Goal: Transaction & Acquisition: Obtain resource

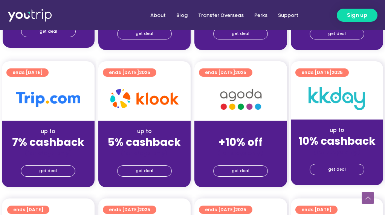
scroll to position [489, 0]
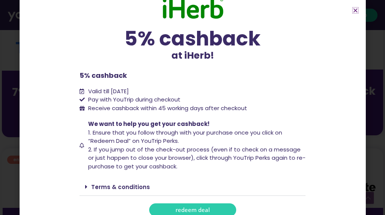
scroll to position [23, 0]
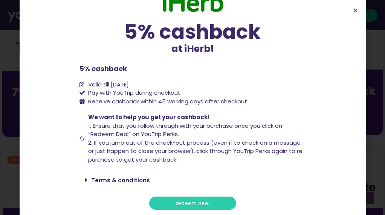
click at [206, 201] on span "redeem deal" at bounding box center [192, 204] width 34 height 6
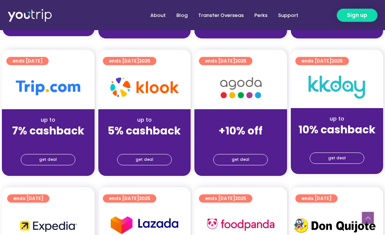
scroll to position [453, 0]
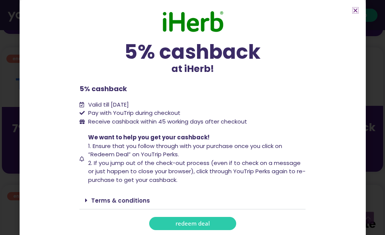
scroll to position [3, 0]
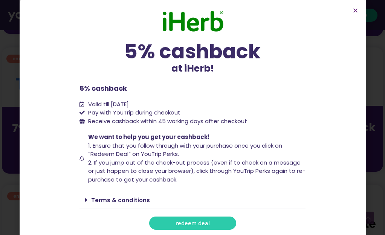
click at [185, 218] on link "redeem deal" at bounding box center [192, 222] width 87 height 13
